Goal: Information Seeking & Learning: Check status

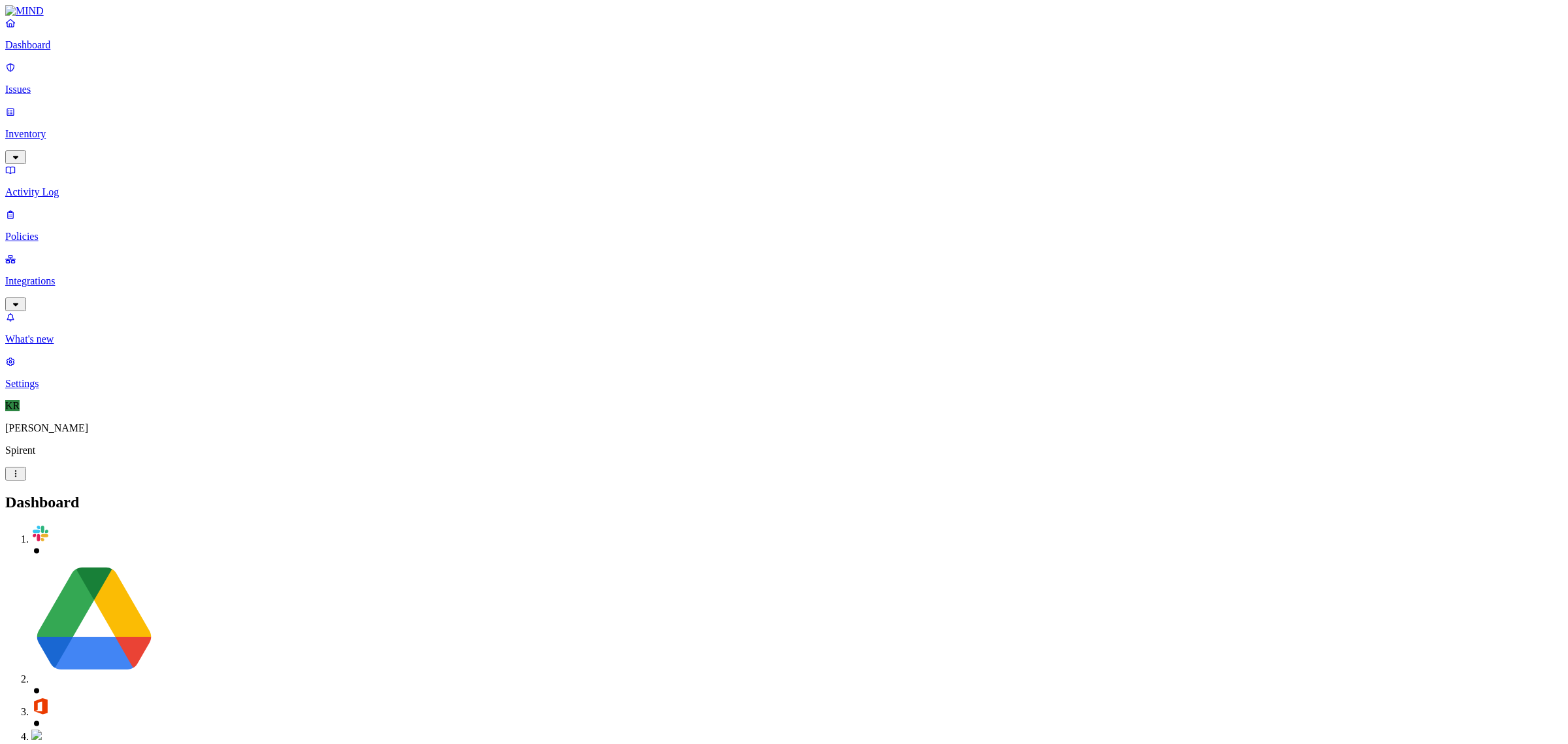
click at [35, 84] on p "Issues" at bounding box center [784, 89] width 1558 height 12
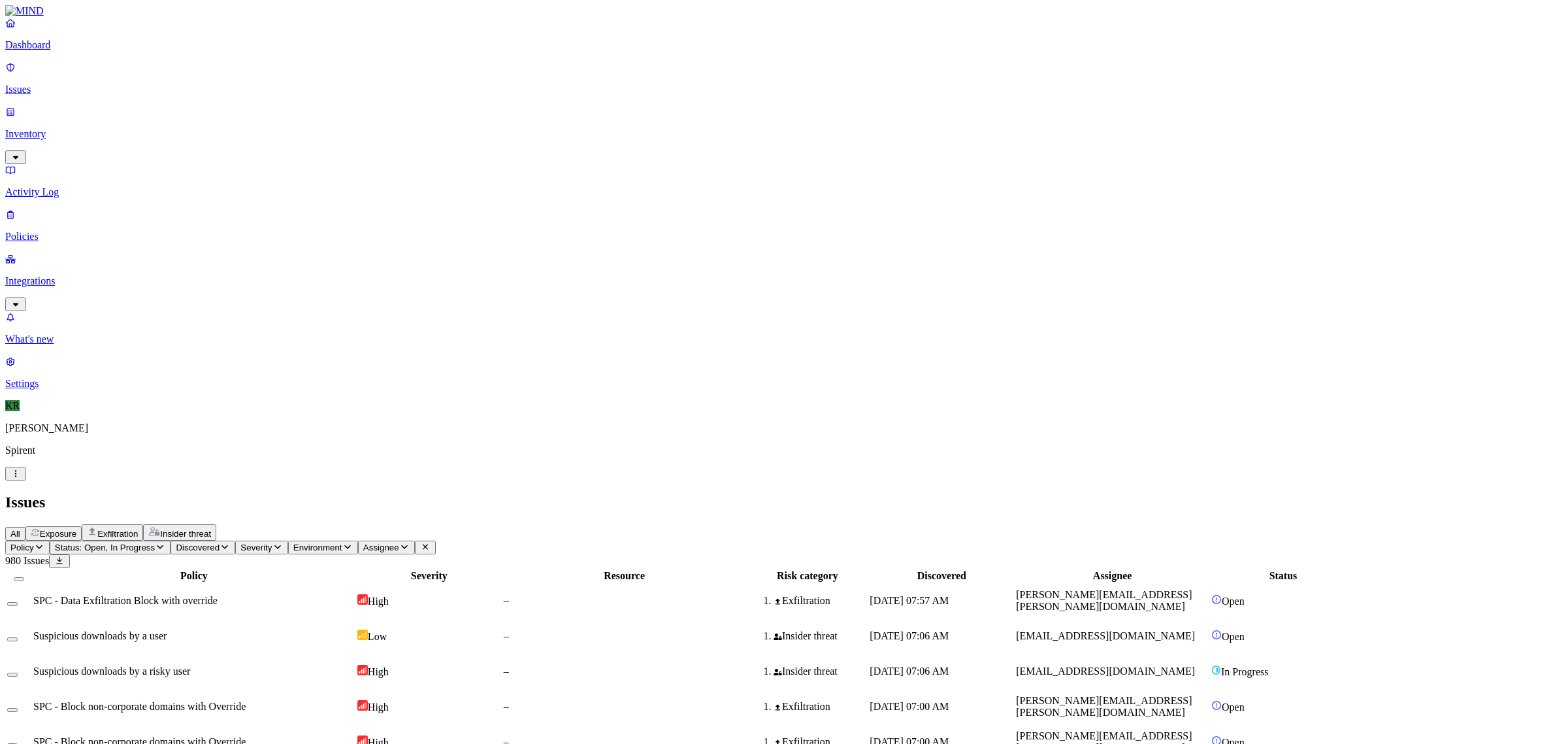
click at [82, 526] on button "Exposure" at bounding box center [53, 533] width 56 height 14
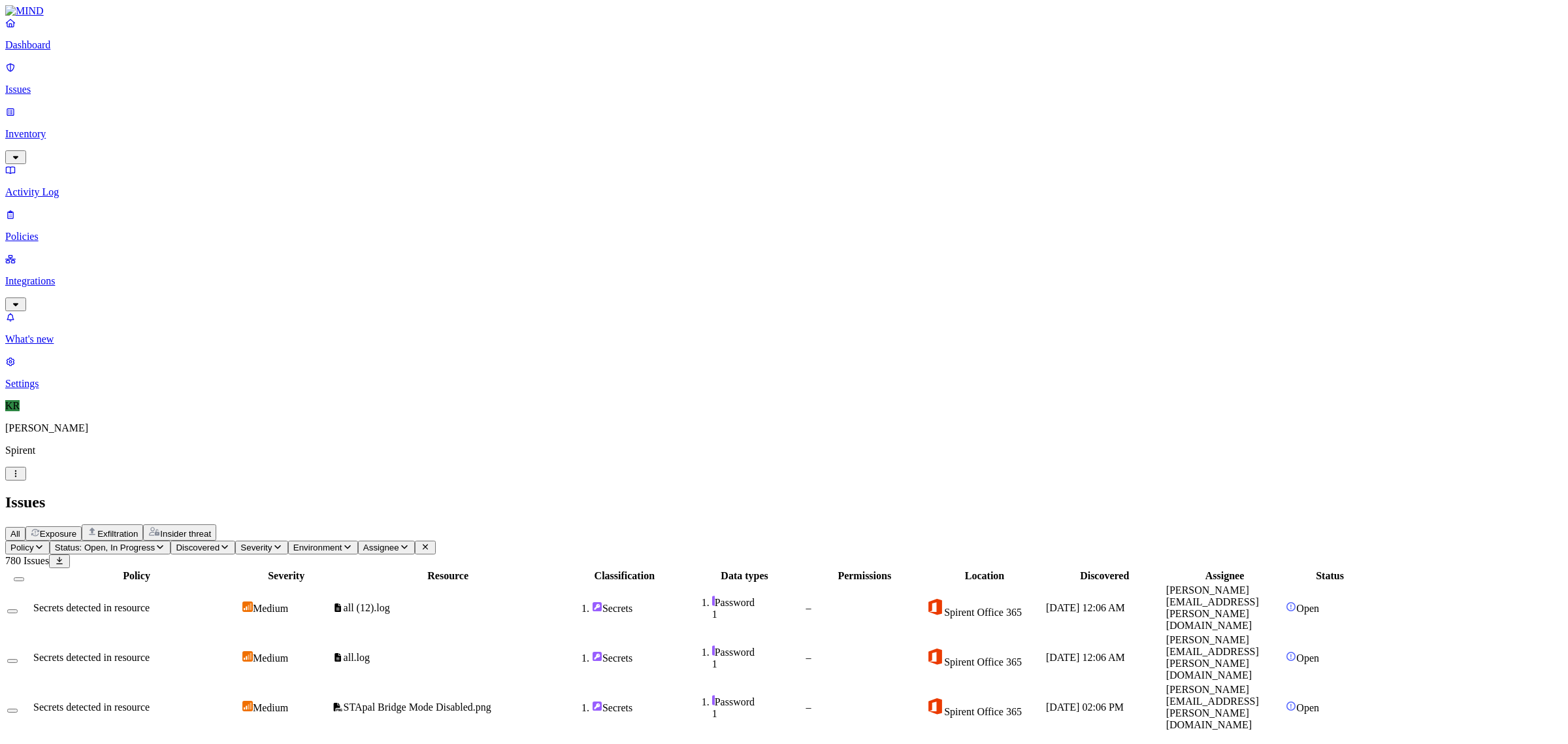
click at [138, 529] on span "Exfiltration" at bounding box center [117, 533] width 40 height 10
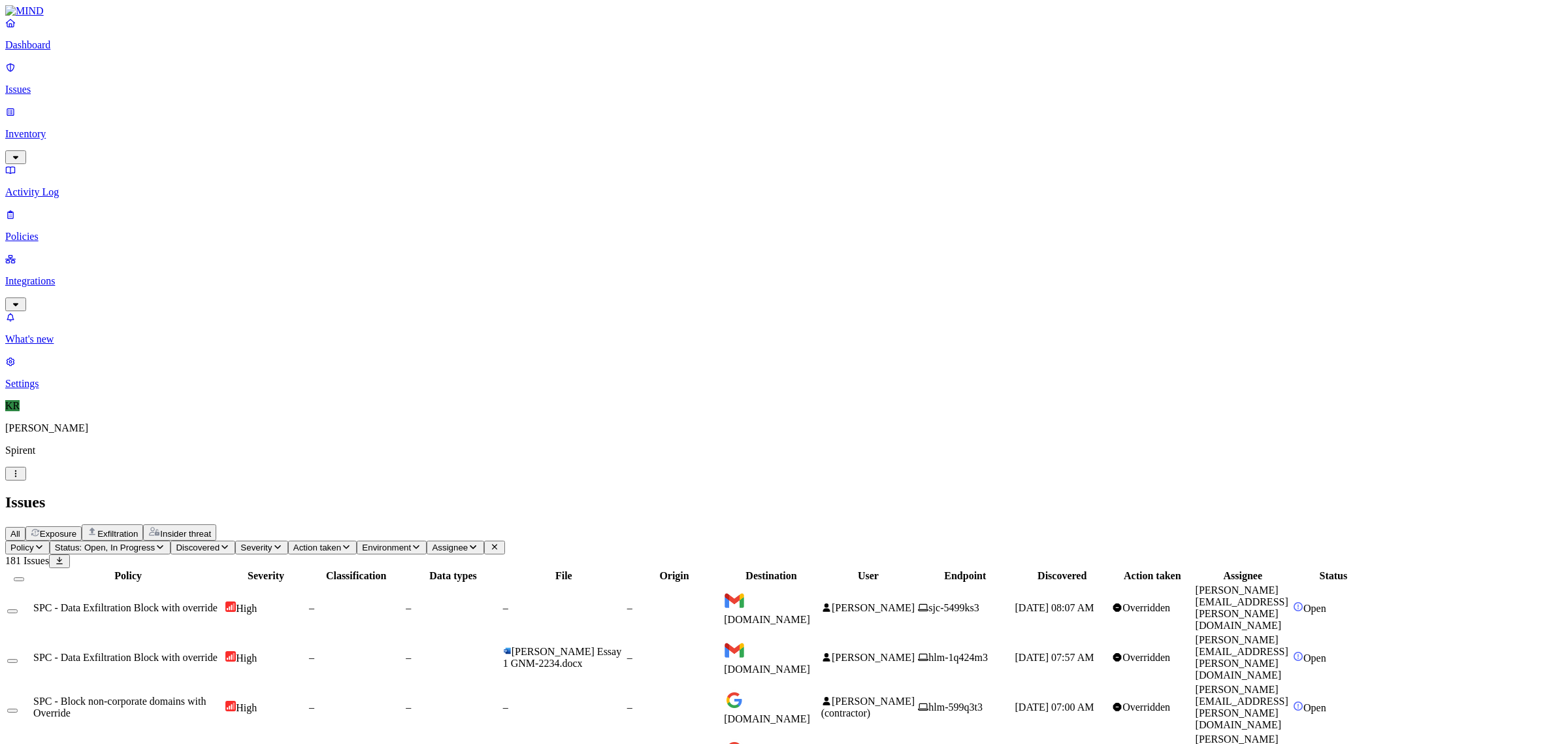
click at [211, 526] on div "Insider threat" at bounding box center [179, 532] width 62 height 12
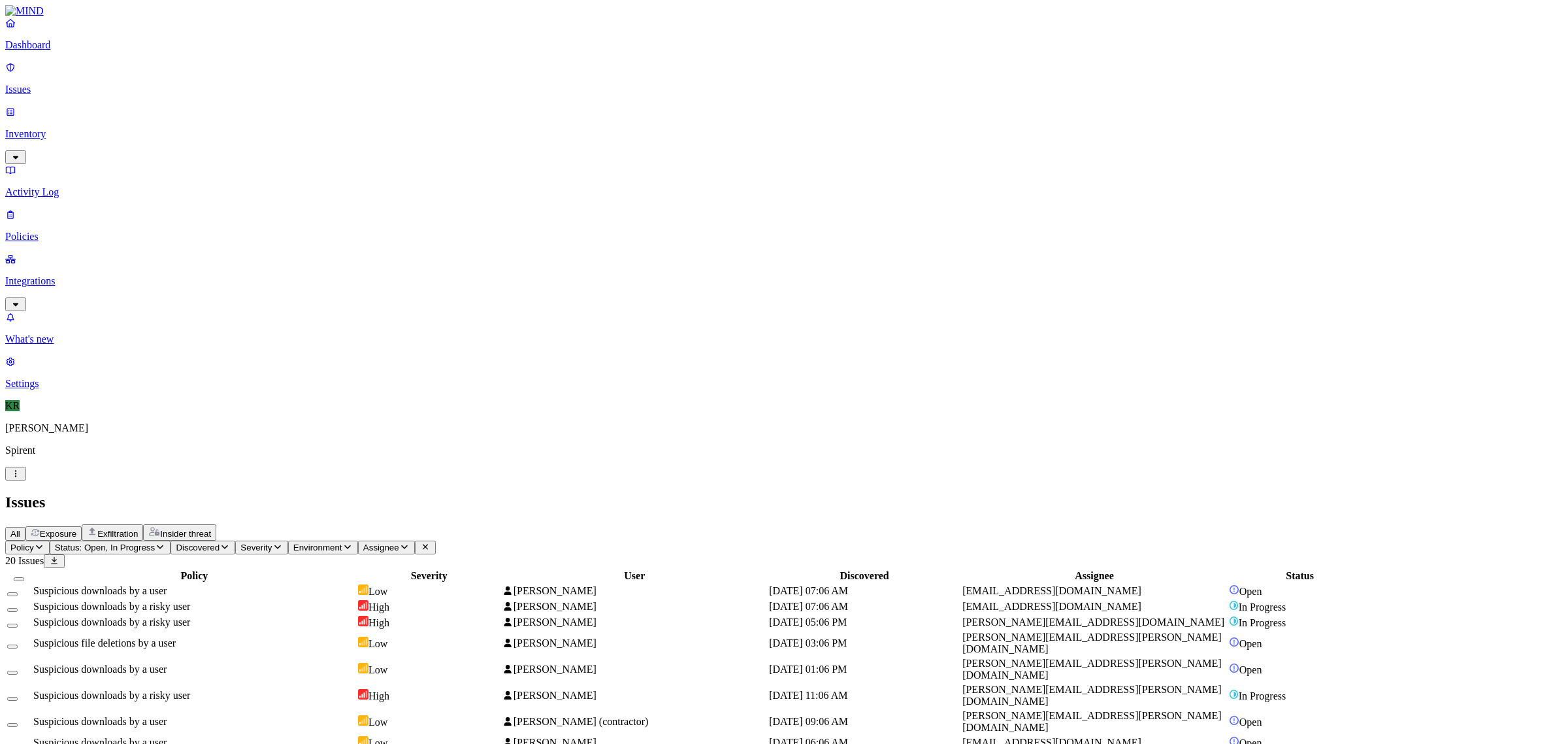
click at [21, 529] on span "All" at bounding box center [15, 533] width 10 height 10
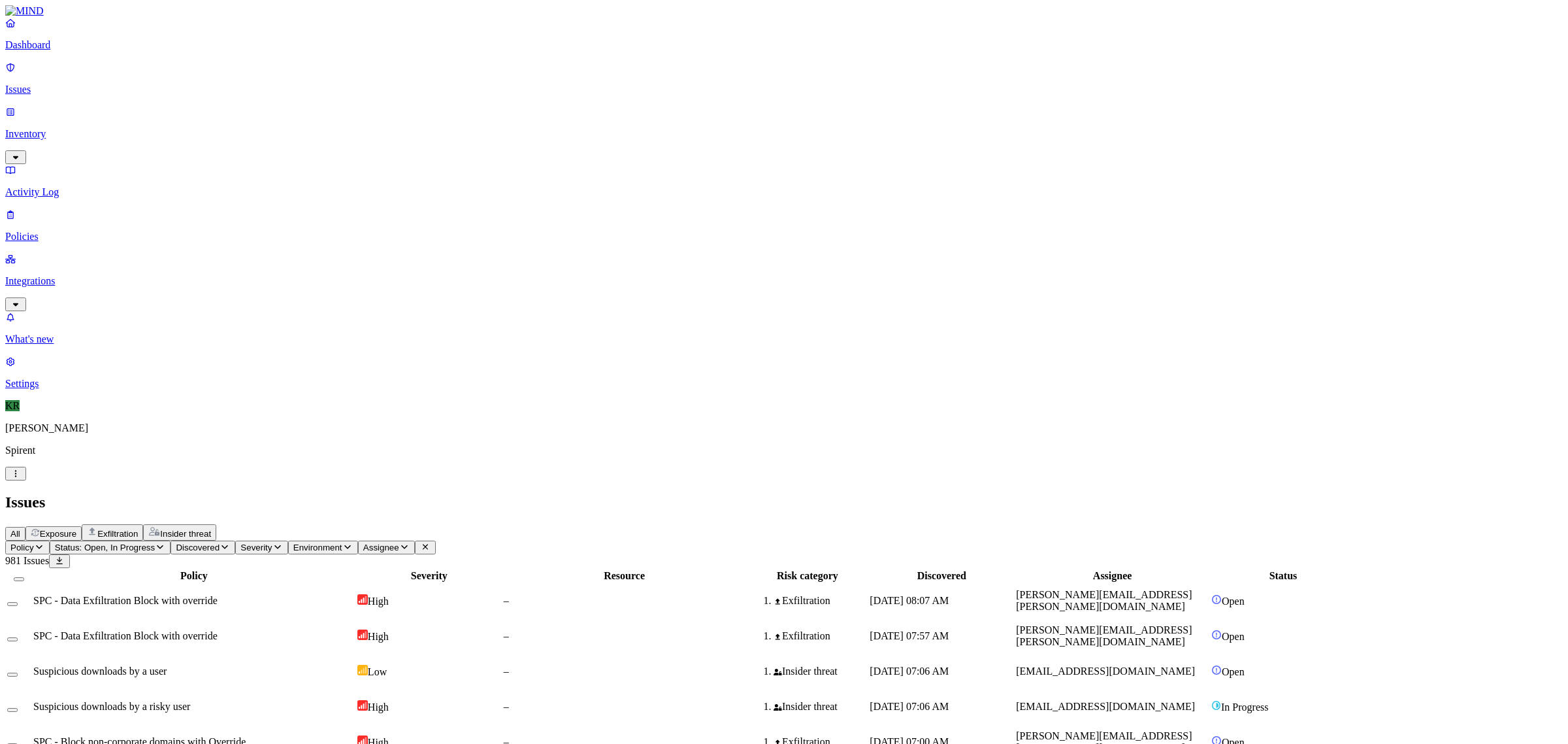
click at [171, 540] on button "Status: Open, In Progress" at bounding box center [110, 547] width 121 height 14
click at [237, 152] on div "In Progress" at bounding box center [237, 169] width 0 height 36
